Goal: Use online tool/utility: Utilize a website feature to perform a specific function

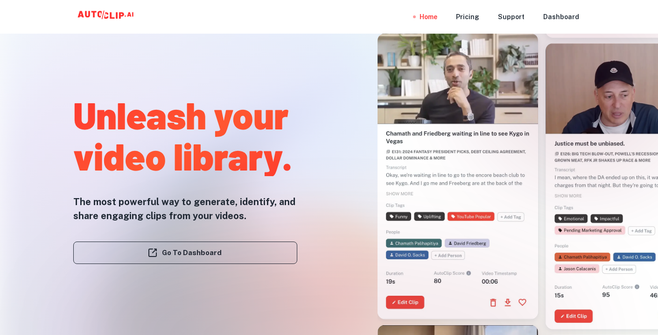
click at [172, 253] on link "Go To Dashboard" at bounding box center [185, 252] width 224 height 22
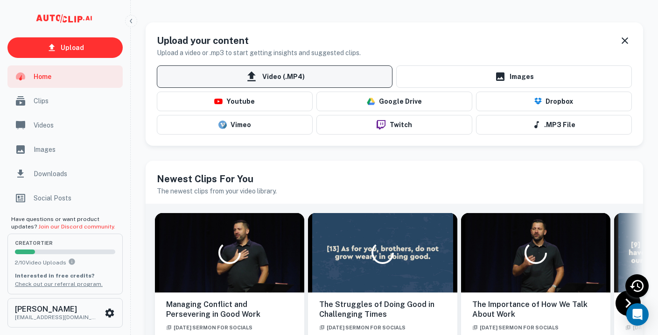
click at [253, 80] on icon at bounding box center [251, 76] width 8 height 10
click at [0, 0] on input "Video (.MP4)" at bounding box center [0, 0] width 0 height 0
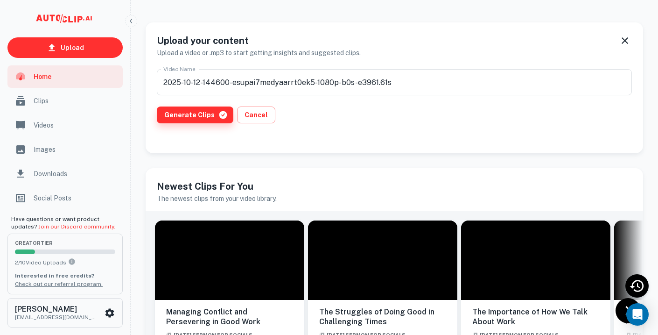
click at [212, 110] on button "Generate Clips" at bounding box center [195, 114] width 77 height 17
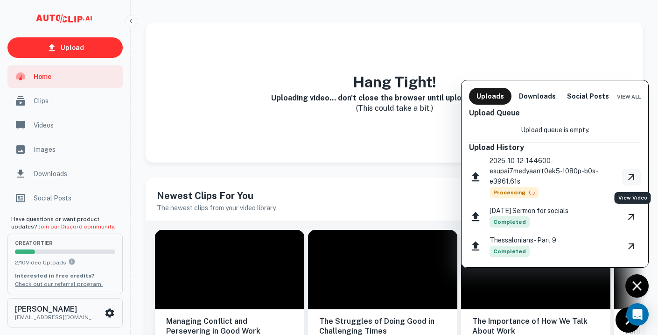
click at [638, 177] on link "View Video" at bounding box center [631, 176] width 19 height 17
